Goal: Task Accomplishment & Management: Use online tool/utility

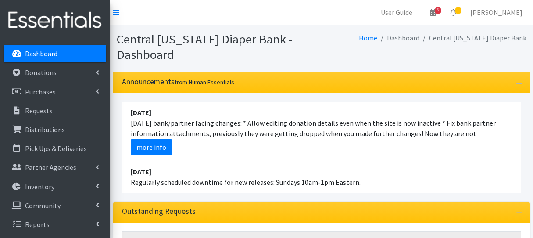
scroll to position [176, 0]
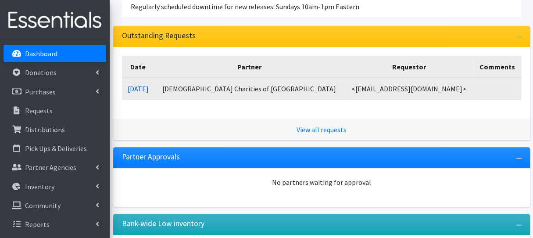
click at [149, 90] on link "08/12/2025" at bounding box center [138, 88] width 21 height 9
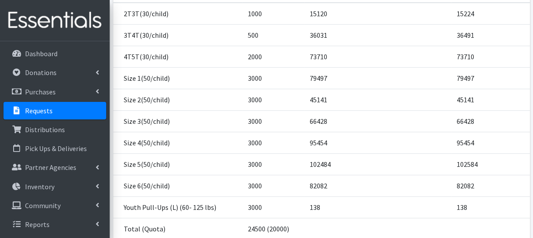
scroll to position [236, 0]
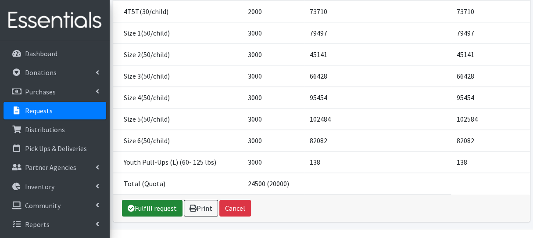
click at [155, 200] on link "Fulfill request" at bounding box center [152, 208] width 61 height 17
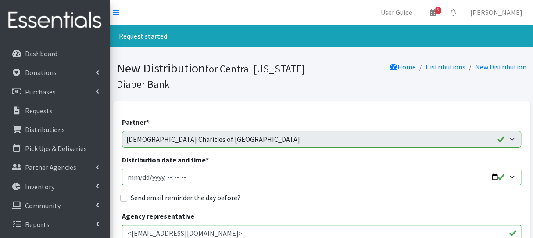
click at [140, 174] on input "Distribution date and time *" at bounding box center [321, 177] width 399 height 17
type input "[DATE]T09:00"
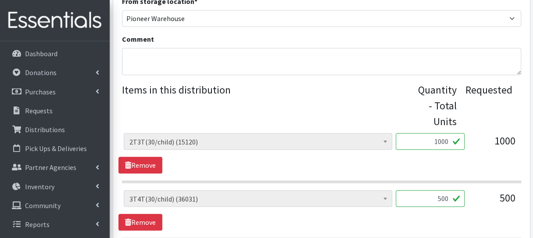
scroll to position [351, 0]
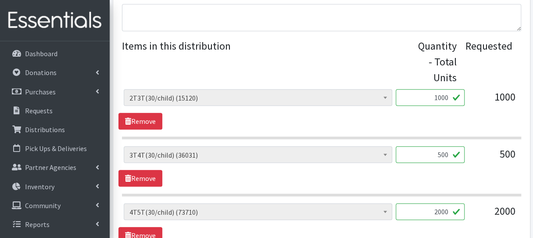
click at [442, 96] on input "1000" at bounding box center [430, 97] width 69 height 17
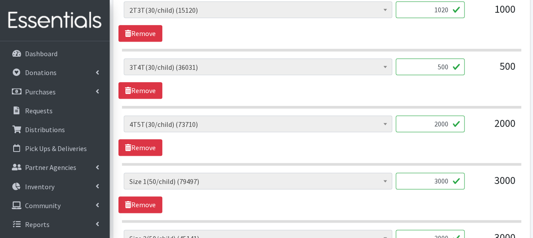
type input "1020"
drag, startPoint x: 430, startPoint y: 122, endPoint x: 455, endPoint y: 125, distance: 25.6
click at [456, 124] on input "2000" at bounding box center [430, 123] width 69 height 17
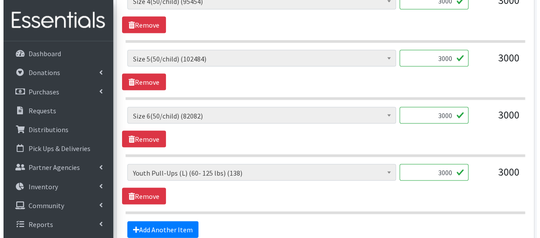
scroll to position [834, 0]
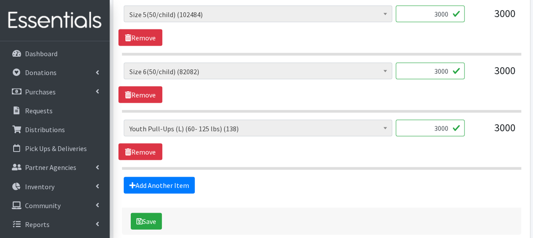
type input "1050"
drag, startPoint x: 430, startPoint y: 126, endPoint x: 449, endPoint y: 125, distance: 19.3
click at [449, 125] on input "3000" at bounding box center [430, 128] width 69 height 17
type input "120"
click at [154, 216] on button "Save" at bounding box center [146, 221] width 31 height 17
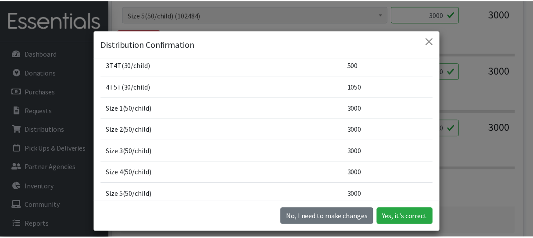
scroll to position [44, 0]
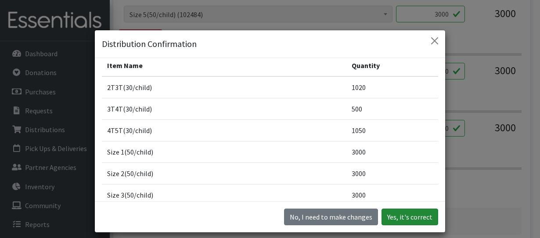
click at [404, 218] on button "Yes, it's correct" at bounding box center [409, 217] width 57 height 17
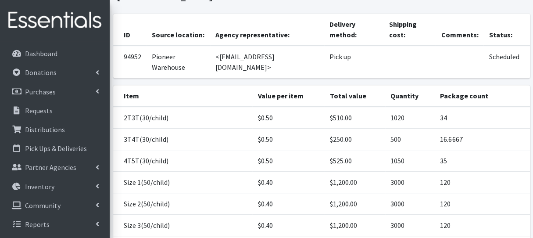
scroll to position [266, 0]
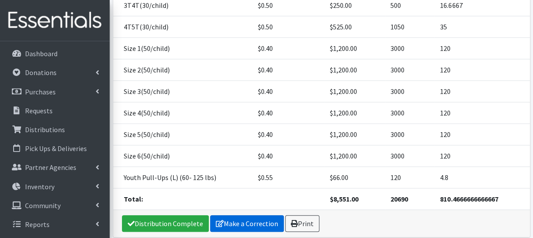
click at [219, 220] on icon at bounding box center [220, 223] width 8 height 7
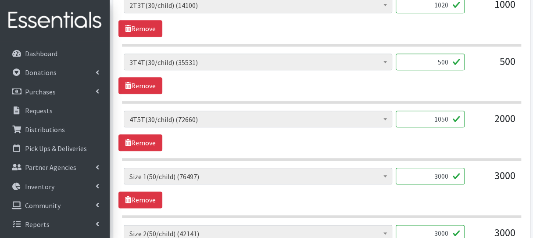
scroll to position [395, 0]
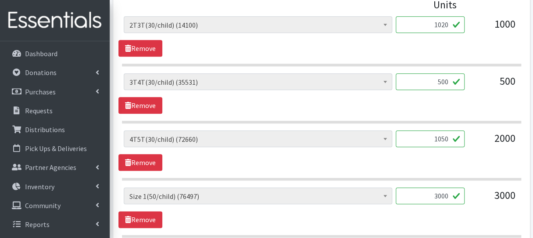
click at [443, 83] on input "500" at bounding box center [430, 81] width 69 height 17
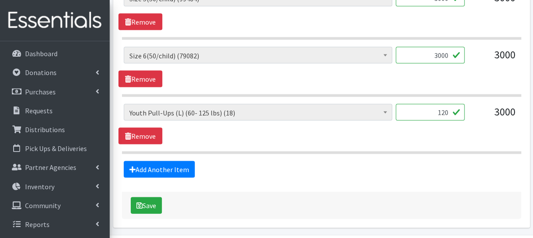
scroll to position [845, 0]
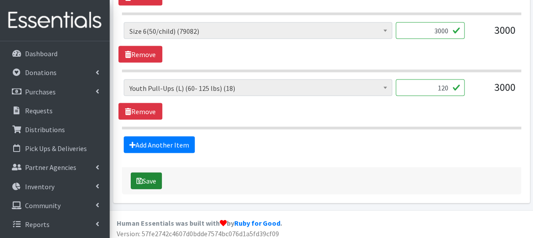
type input "510"
click at [143, 178] on button "Save" at bounding box center [146, 181] width 31 height 17
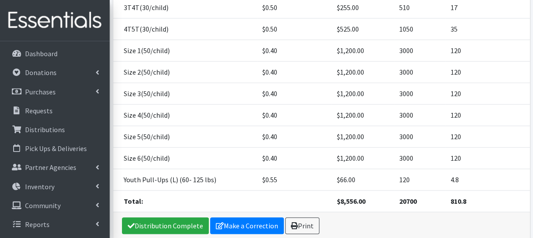
scroll to position [266, 0]
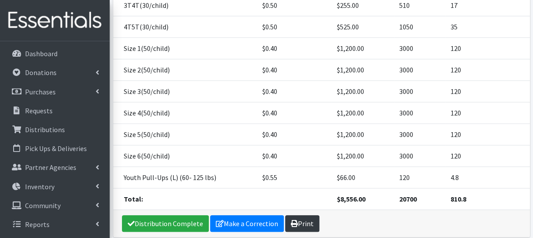
click at [291, 220] on icon at bounding box center [294, 223] width 7 height 7
